Goal: Find specific page/section: Find specific page/section

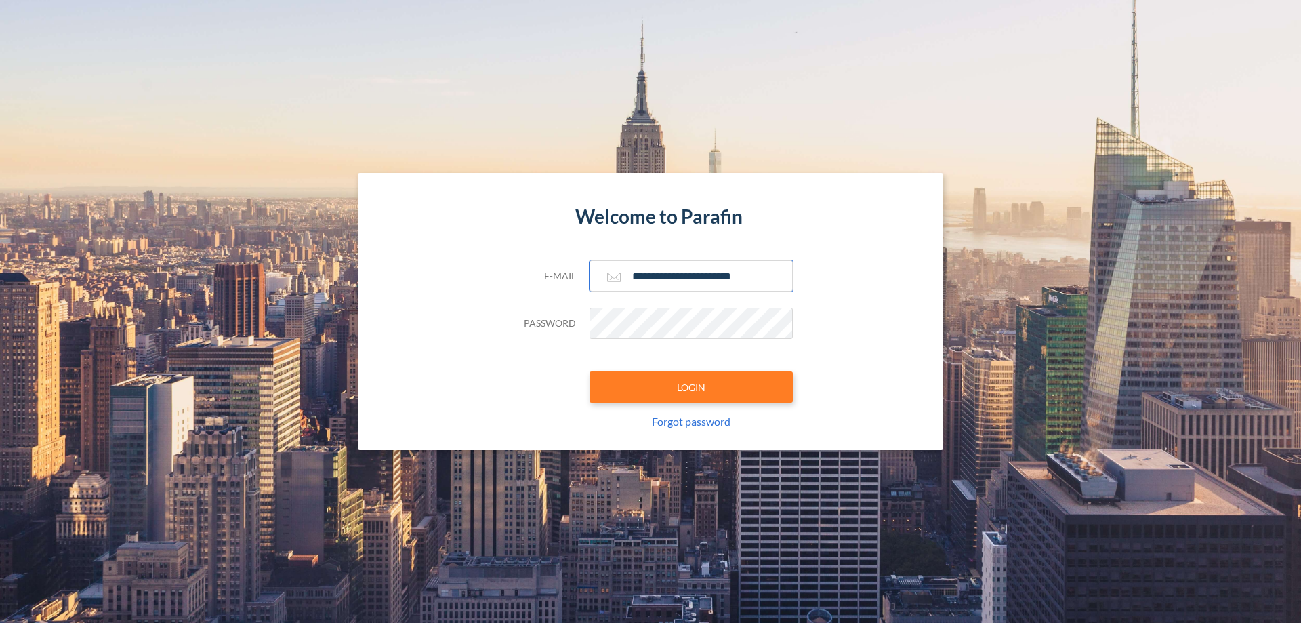
type input "**********"
click at [691, 387] on button "LOGIN" at bounding box center [691, 386] width 203 height 31
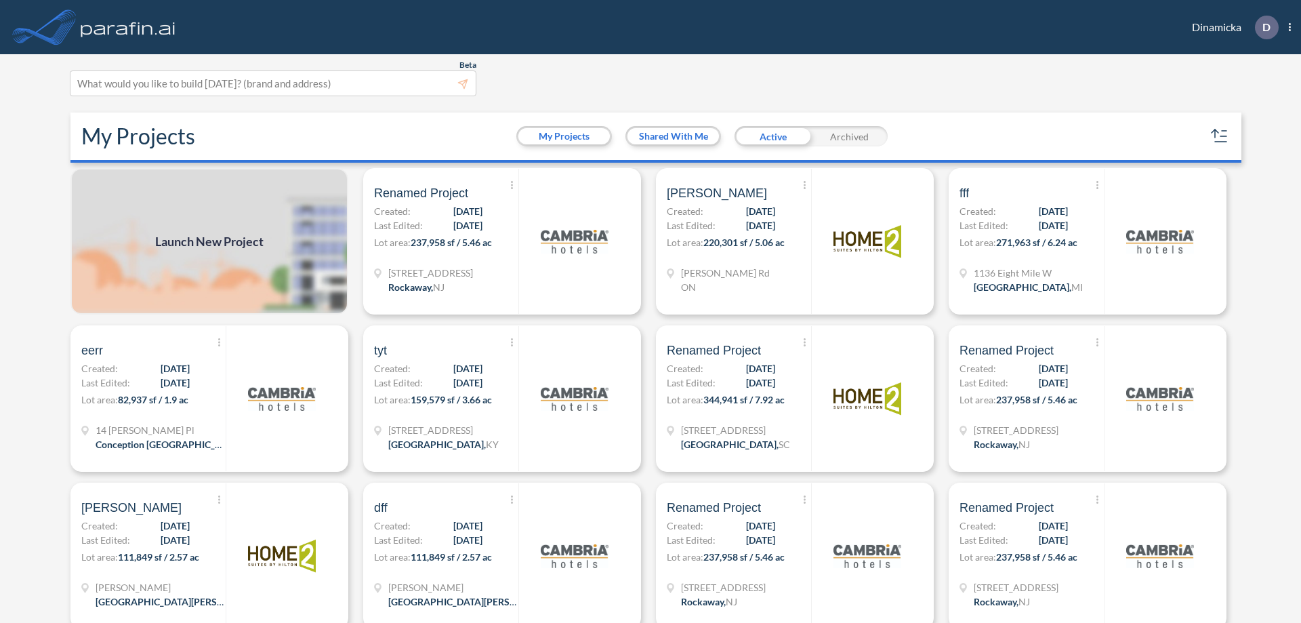
scroll to position [3, 0]
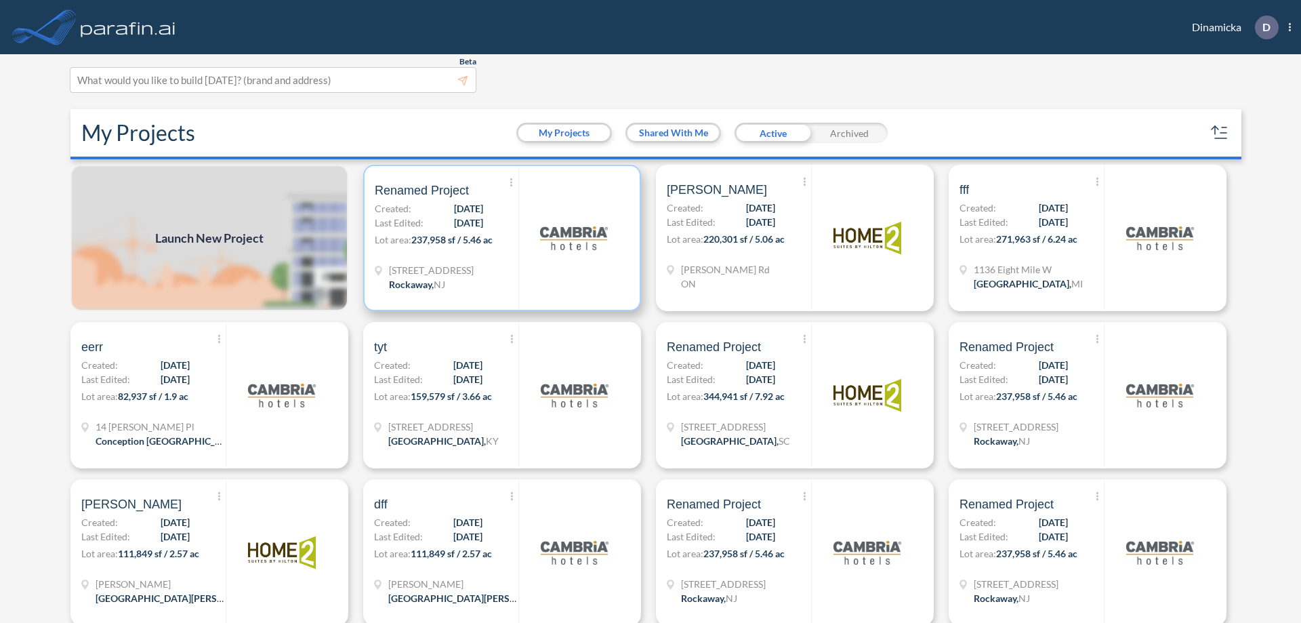
click at [499, 238] on p "Lot area: 237,958 sf / 5.46 ac" at bounding box center [447, 242] width 144 height 20
